Goal: Information Seeking & Learning: Learn about a topic

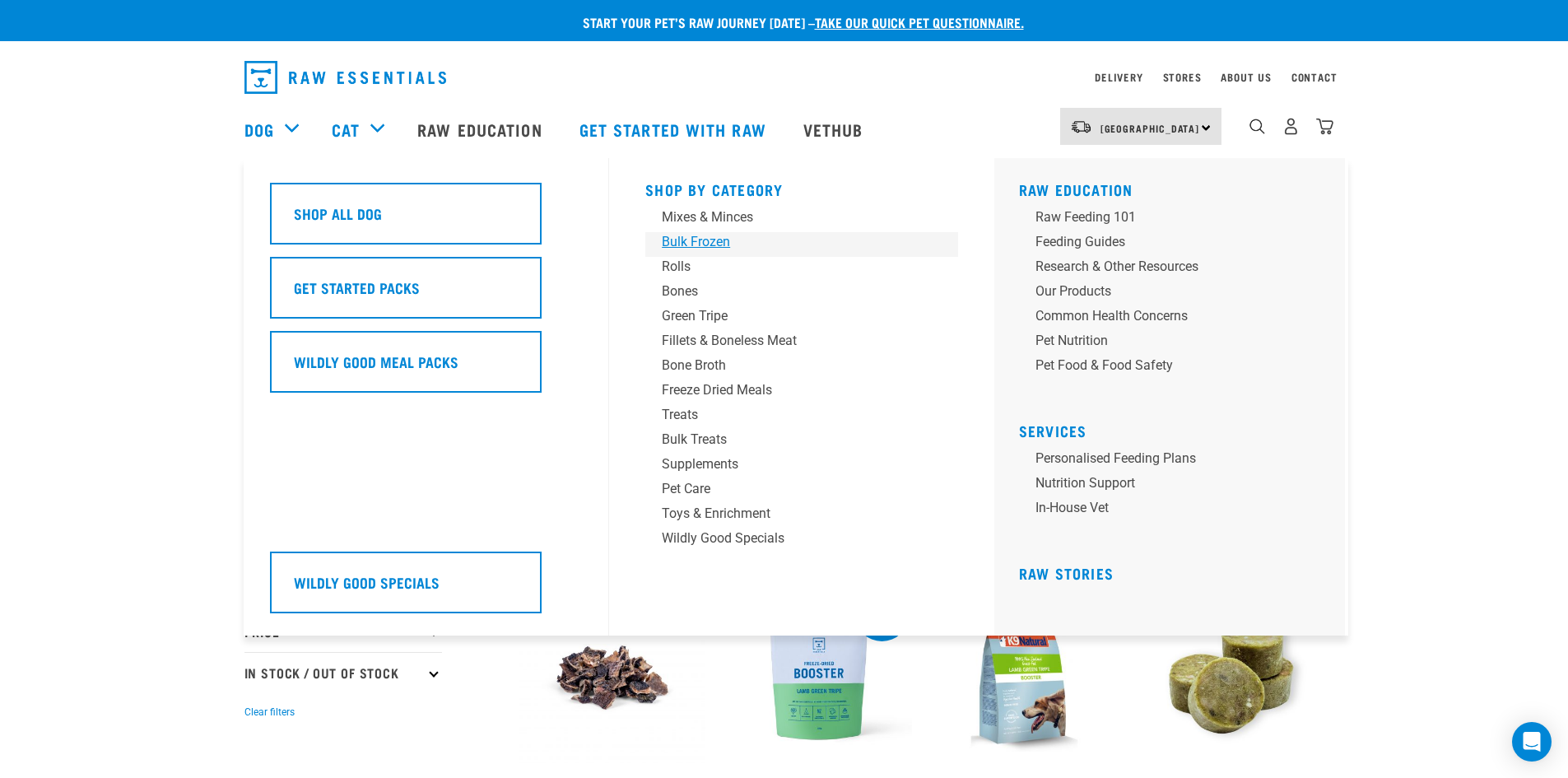
drag, startPoint x: 692, startPoint y: 244, endPoint x: 678, endPoint y: 245, distance: 14.0
click at [692, 244] on div "Bulk Frozen" at bounding box center [789, 242] width 257 height 20
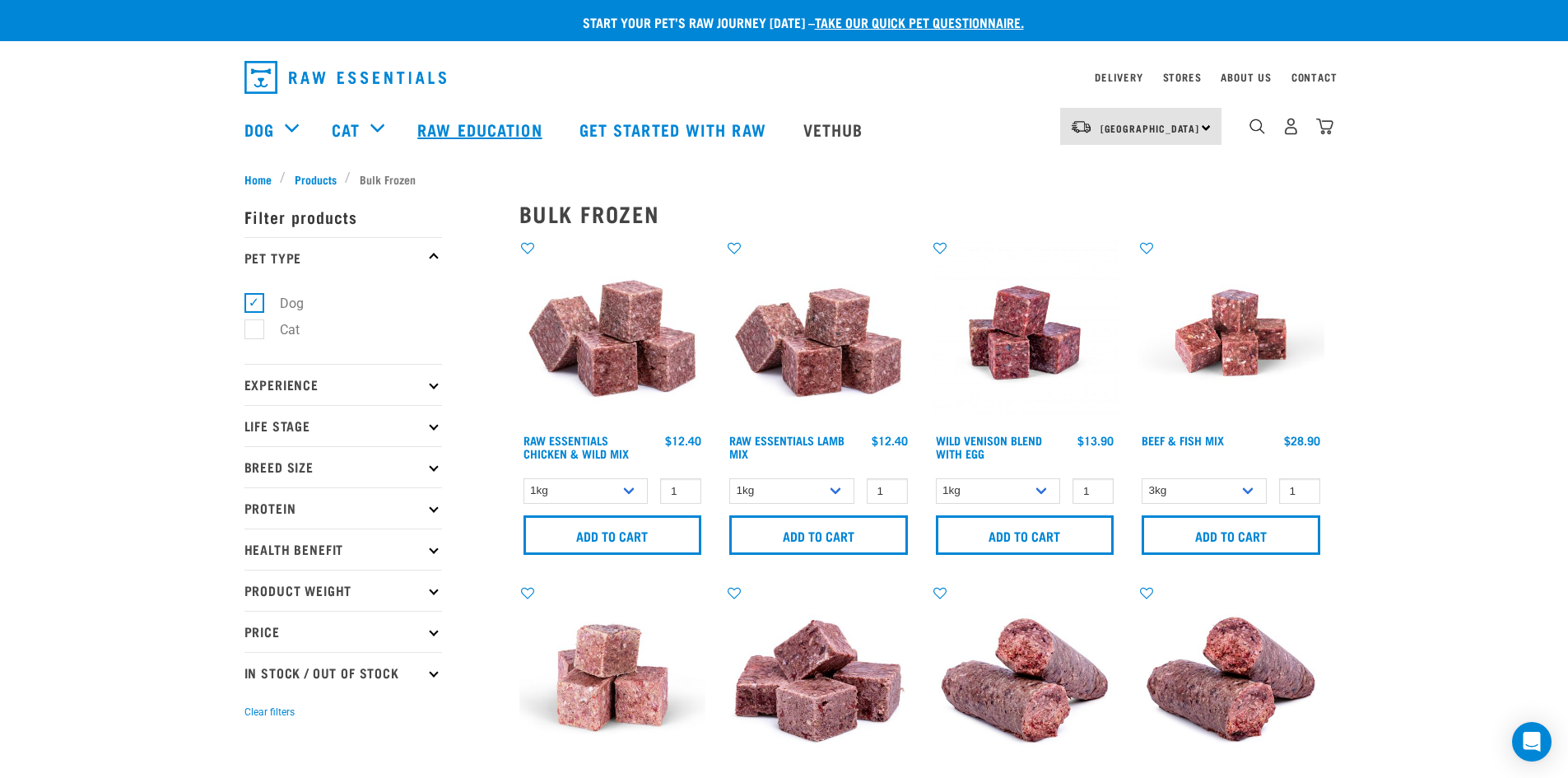
click at [467, 130] on link "Raw Education" at bounding box center [481, 130] width 161 height 66
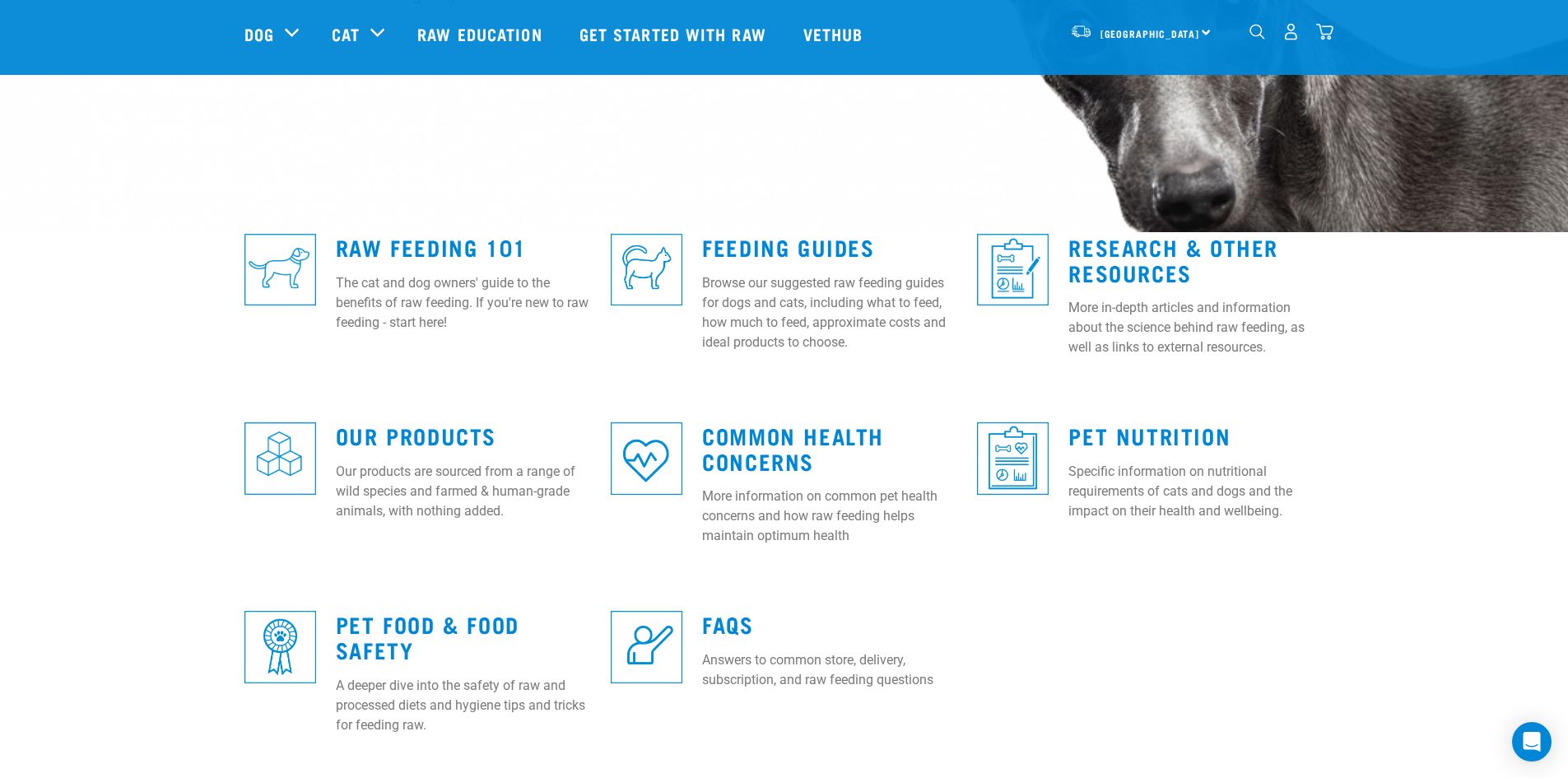
scroll to position [329, 0]
click at [1120, 268] on link "Research & Other Resources" at bounding box center [1173, 259] width 210 height 38
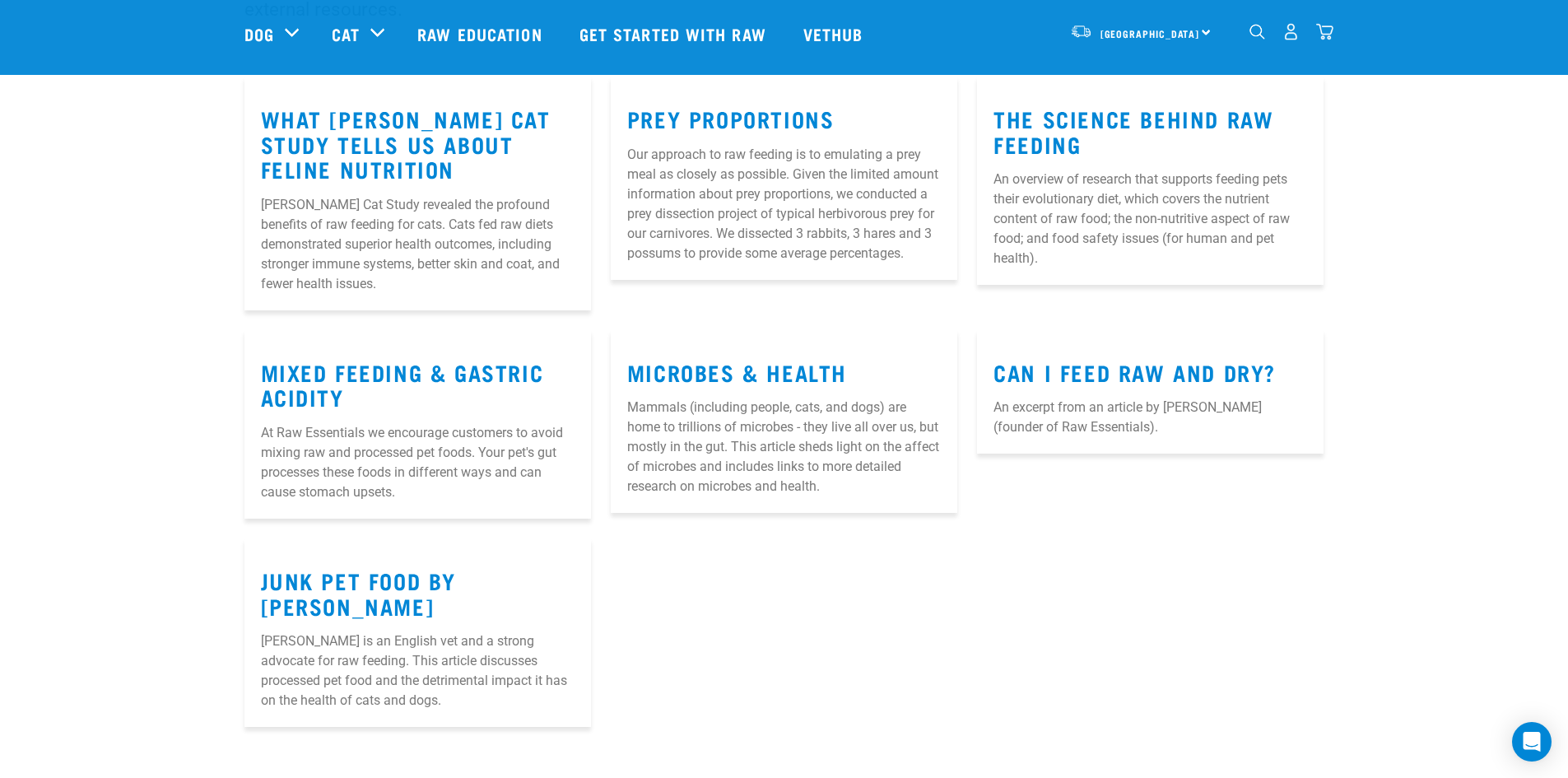
scroll to position [246, 0]
click at [376, 373] on link "Mixed Feeding & Gastric Acidity" at bounding box center [402, 384] width 283 height 38
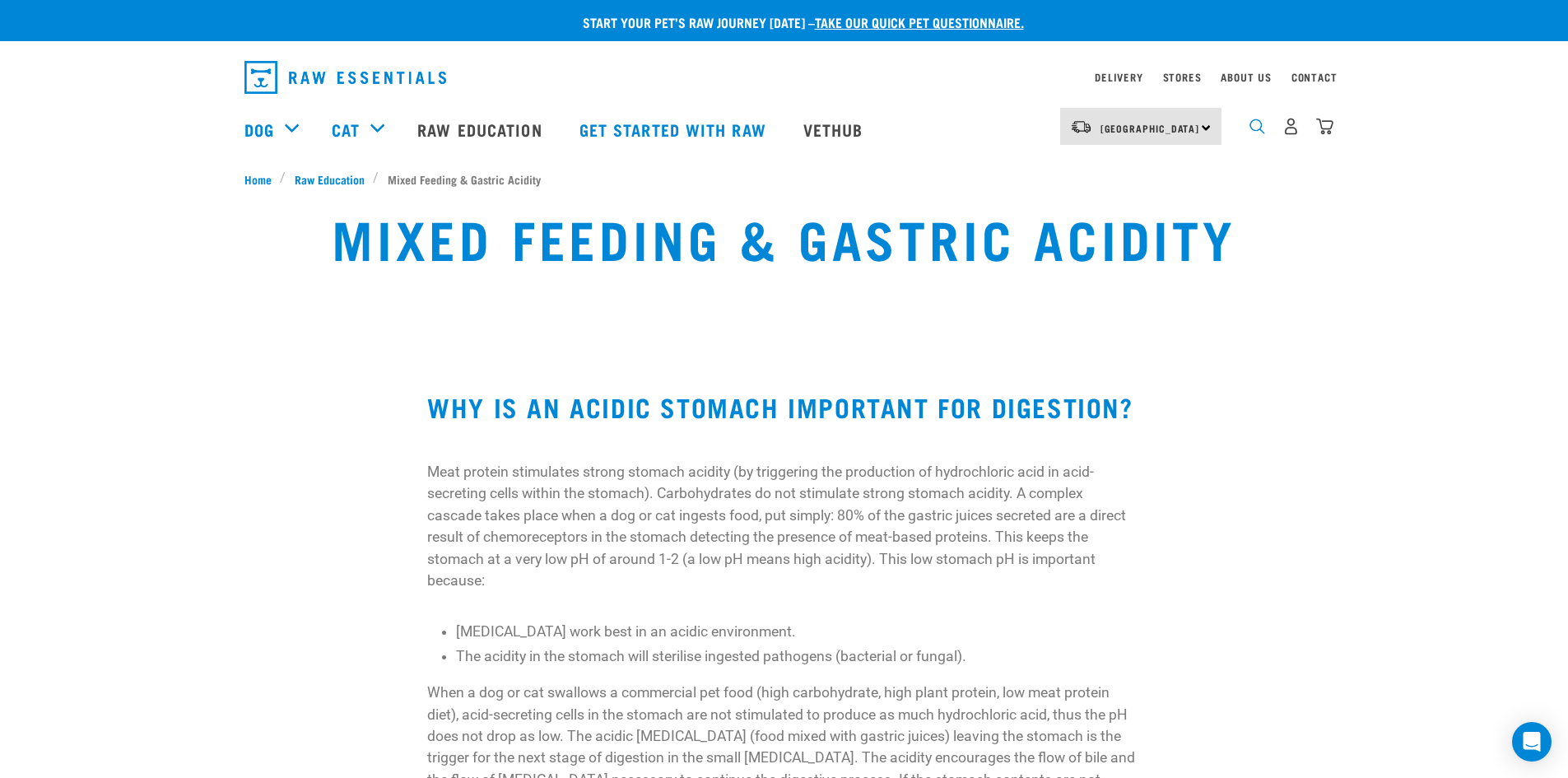
click at [1258, 128] on img "dropdown navigation" at bounding box center [1257, 126] width 16 height 16
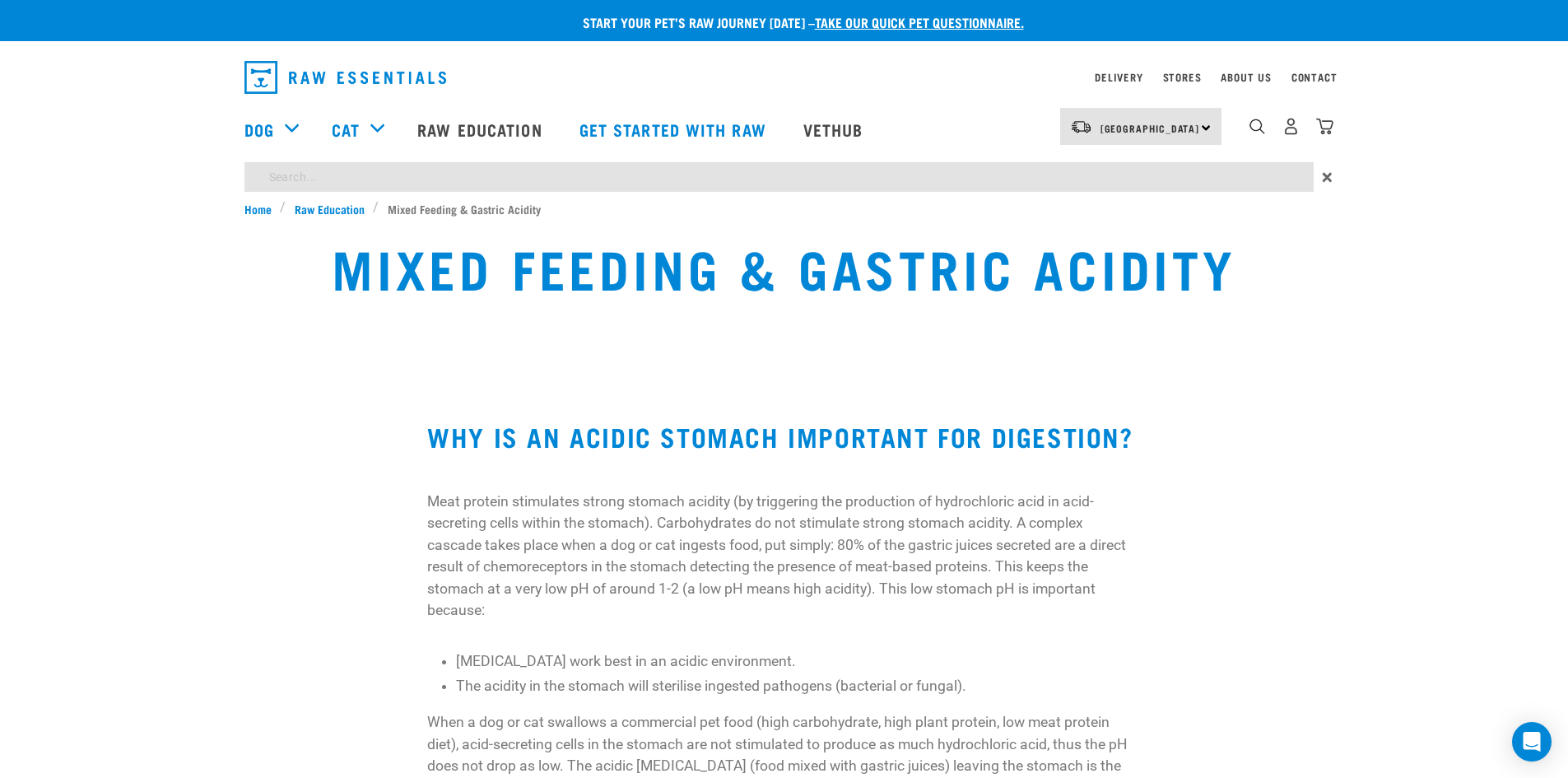
click at [341, 183] on input "search" at bounding box center [779, 177] width 1069 height 30
type input "bcs"
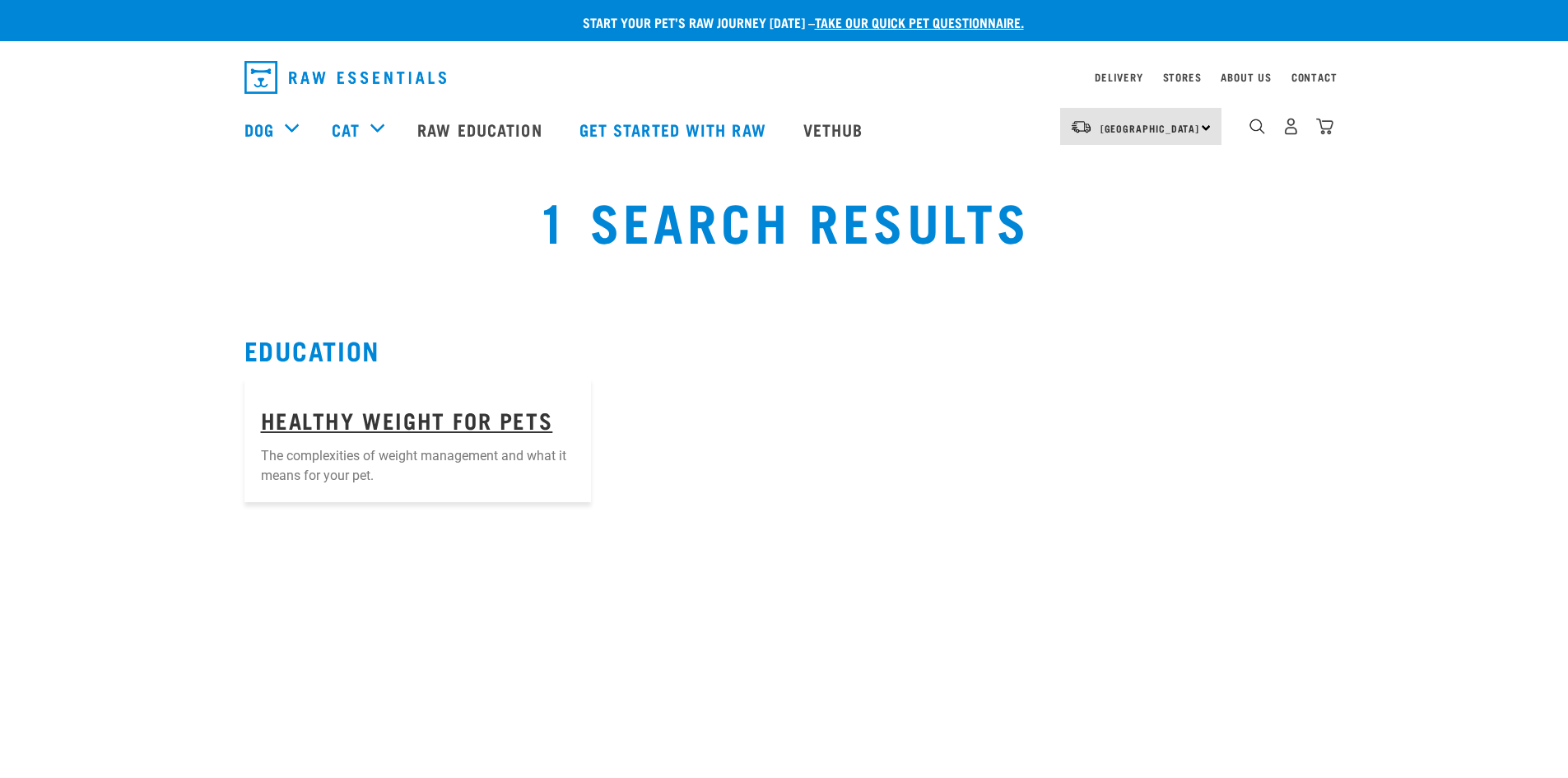
click at [479, 415] on link "Healthy Weight for Pets" at bounding box center [407, 419] width 292 height 12
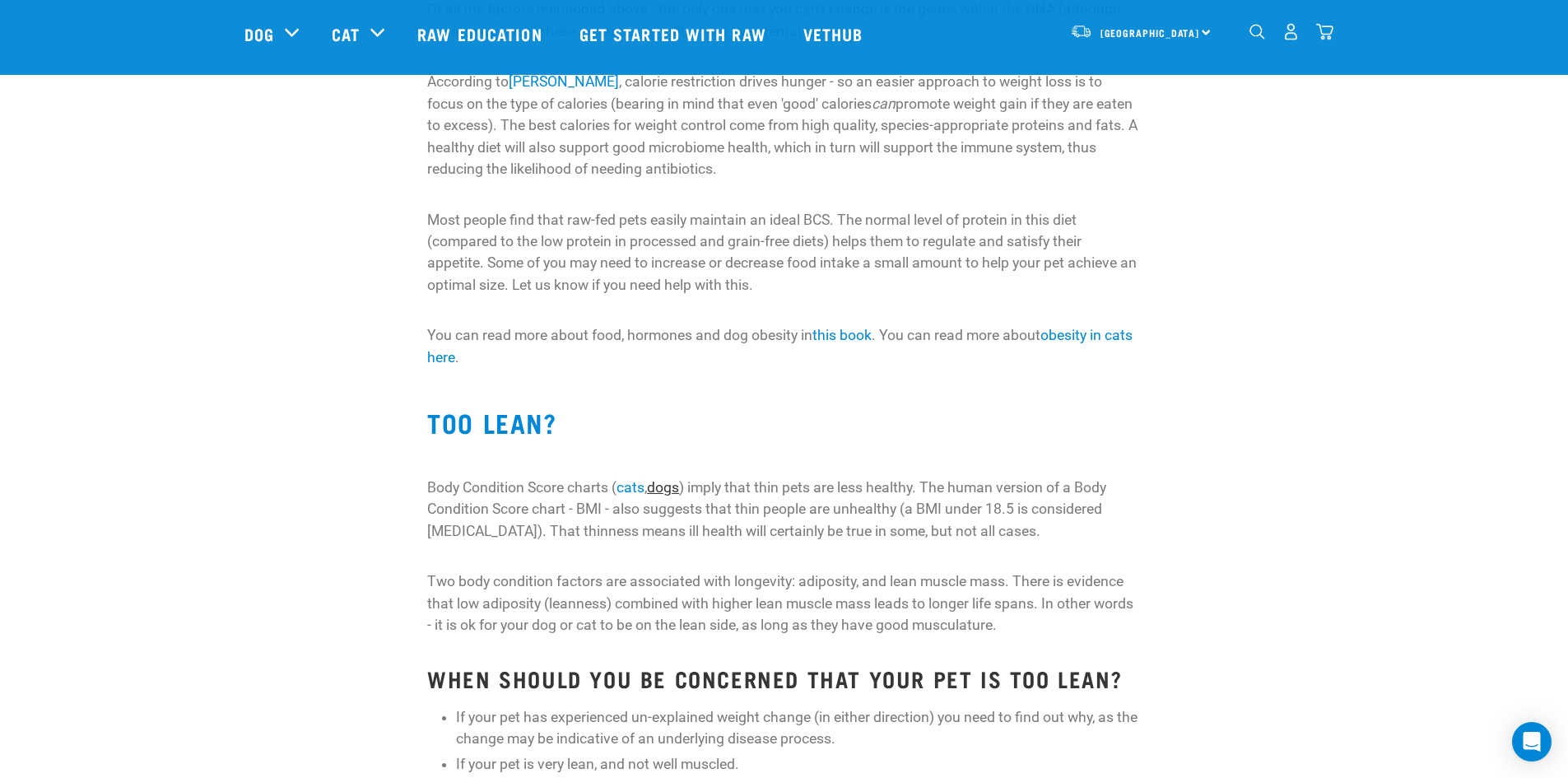
scroll to position [1726, 0]
click at [675, 487] on link "dogs" at bounding box center [663, 486] width 32 height 17
